Goal: Find contact information: Find contact information

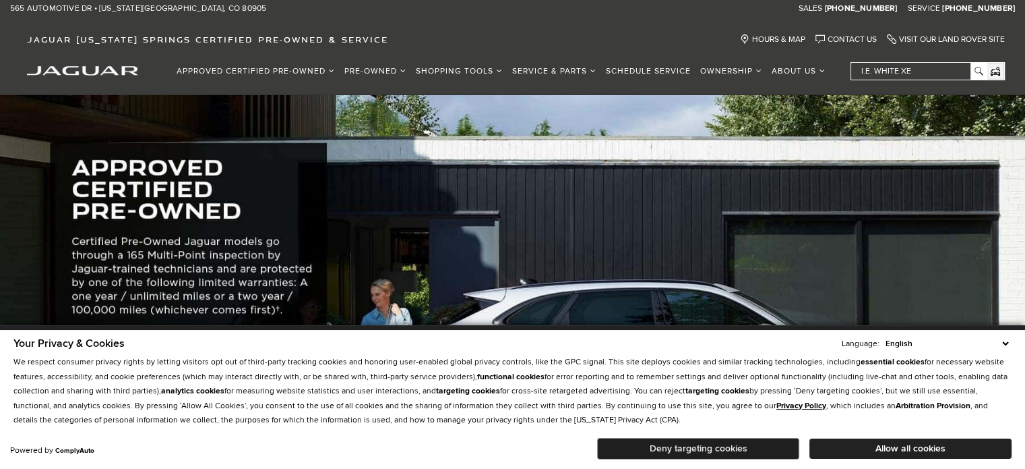
click at [756, 451] on button "Deny targeting cookies" at bounding box center [698, 449] width 202 height 22
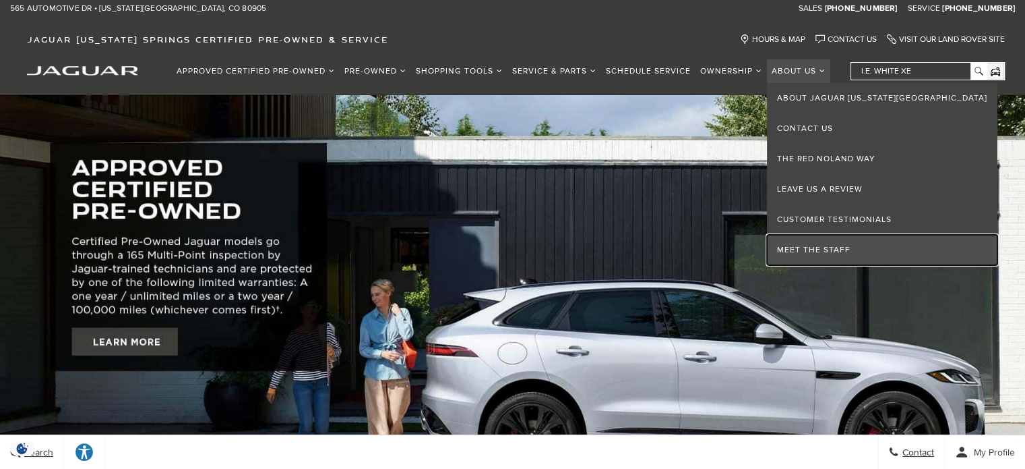
click at [837, 253] on link "Meet the Staff" at bounding box center [882, 250] width 231 height 30
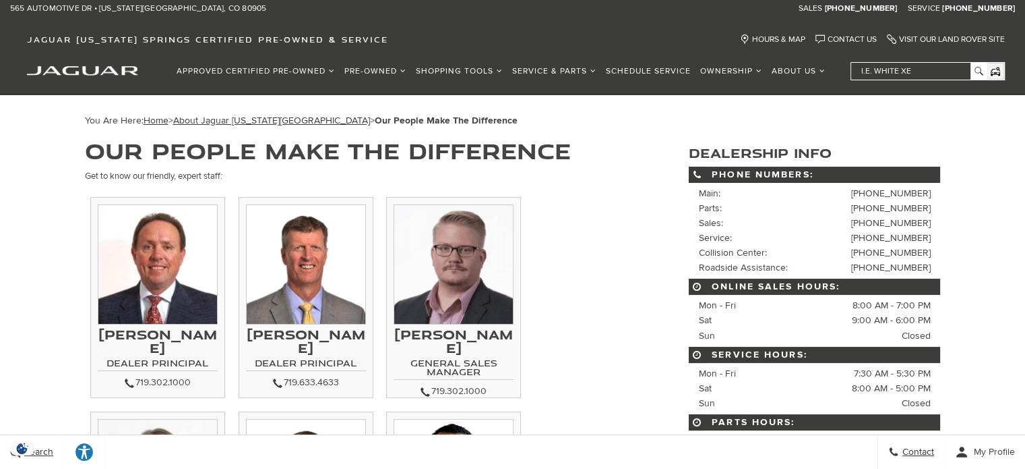
click at [457, 336] on h3 "[PERSON_NAME]" at bounding box center [454, 341] width 120 height 27
copy div "[PERSON_NAME]"
click at [446, 358] on h4 "General Sales Manager" at bounding box center [454, 369] width 120 height 22
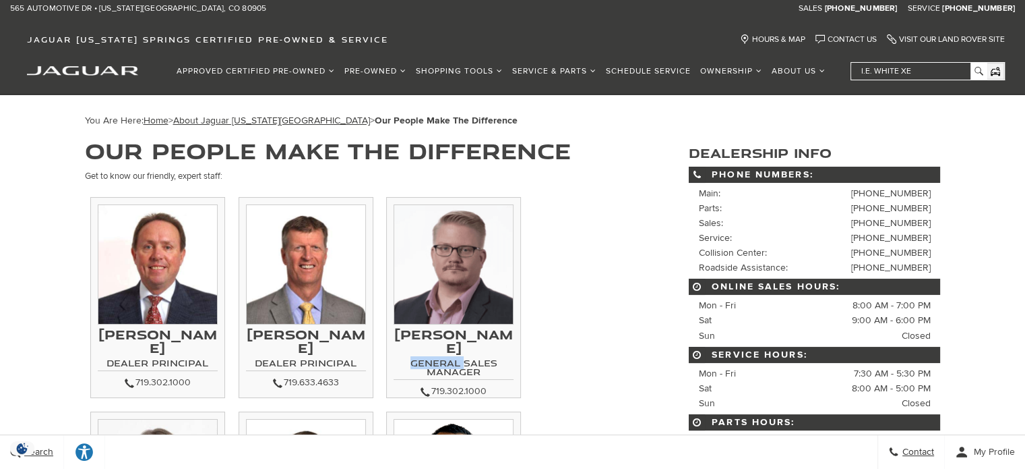
click at [446, 358] on h4 "General Sales Manager" at bounding box center [454, 369] width 120 height 22
copy div "General Sales Manager"
click at [453, 383] on div "719.302.1000" at bounding box center [454, 391] width 120 height 16
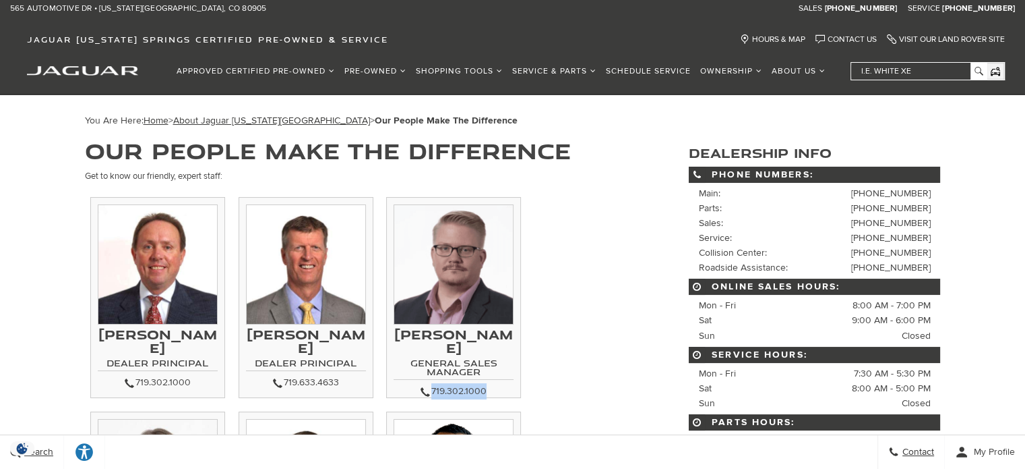
click at [453, 383] on div "719.302.1000" at bounding box center [454, 391] width 120 height 16
copy div "719.302.1000"
